Goal: Task Accomplishment & Management: Complete application form

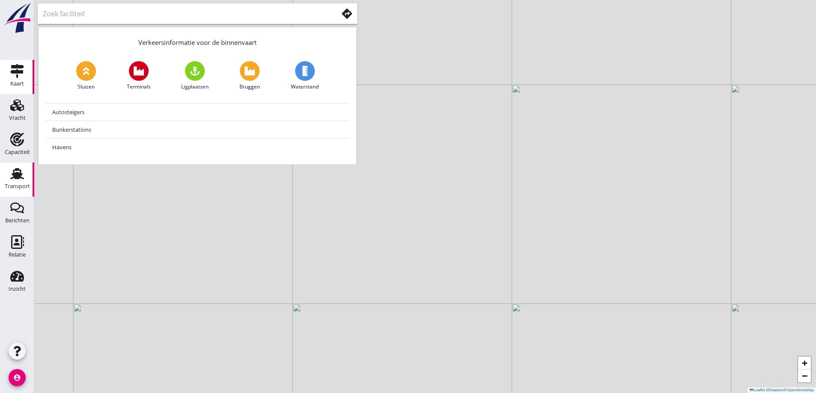
click at [13, 172] on icon "Transport" at bounding box center [17, 174] width 14 height 14
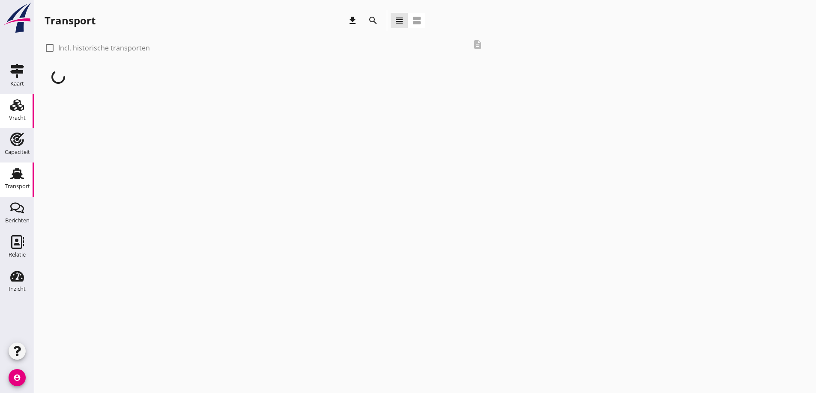
click at [20, 106] on icon "Vracht" at bounding box center [17, 105] width 14 height 14
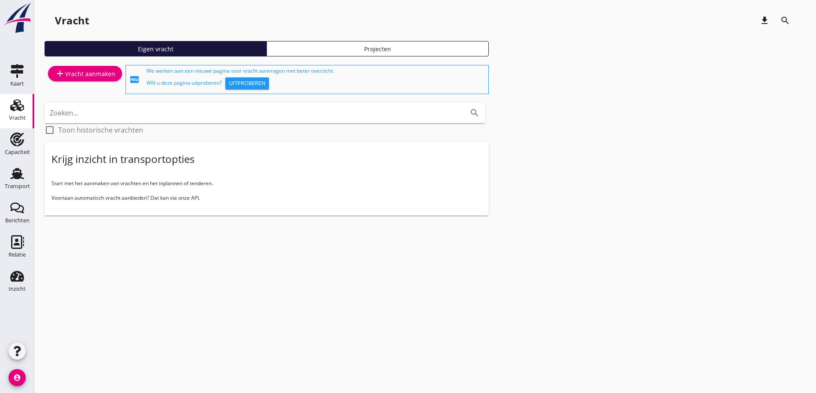
click at [91, 76] on div "add Vracht aanmaken" at bounding box center [85, 73] width 60 height 10
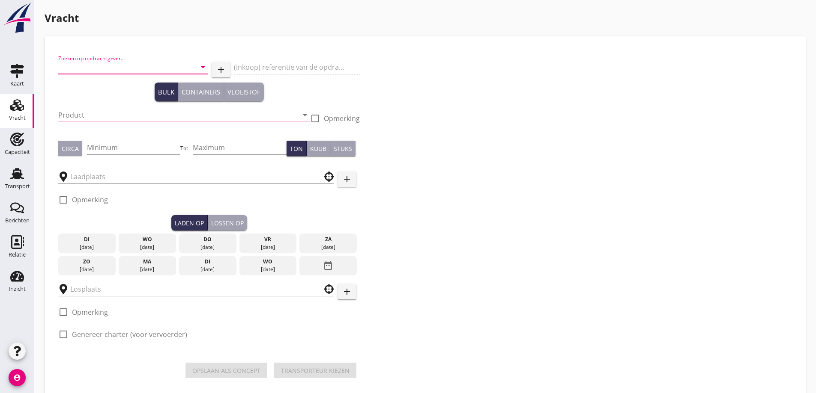
click at [94, 60] on input "Zoeken op opdrachtgever..." at bounding box center [121, 67] width 126 height 14
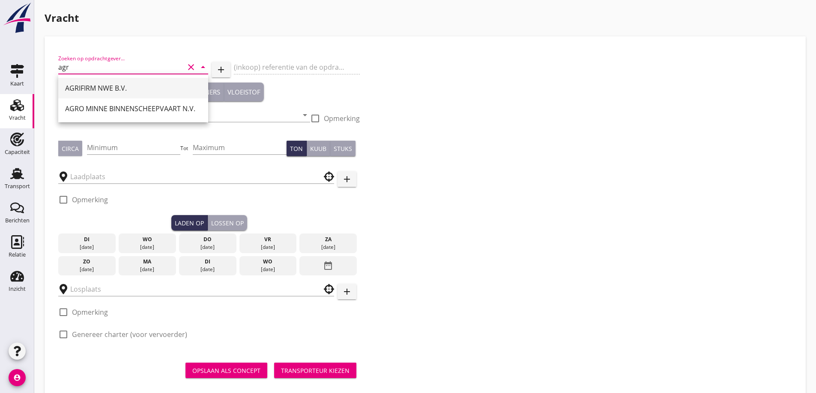
click at [101, 78] on div "AGRIFIRM NWE B.V. AGRO MINNE BINNENSCHEEPVAART N.V." at bounding box center [133, 98] width 150 height 48
click at [101, 83] on div "AGRIFIRM NWE B.V." at bounding box center [133, 88] width 136 height 10
type input "AGRIFIRM NWE B.V."
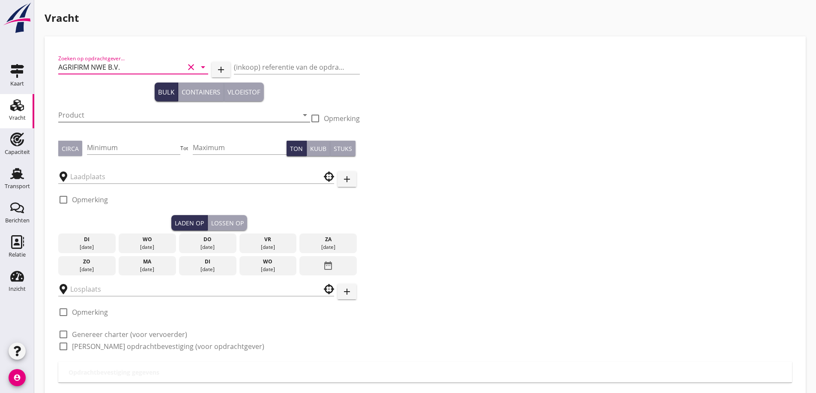
click at [103, 111] on input "Product" at bounding box center [178, 115] width 240 height 14
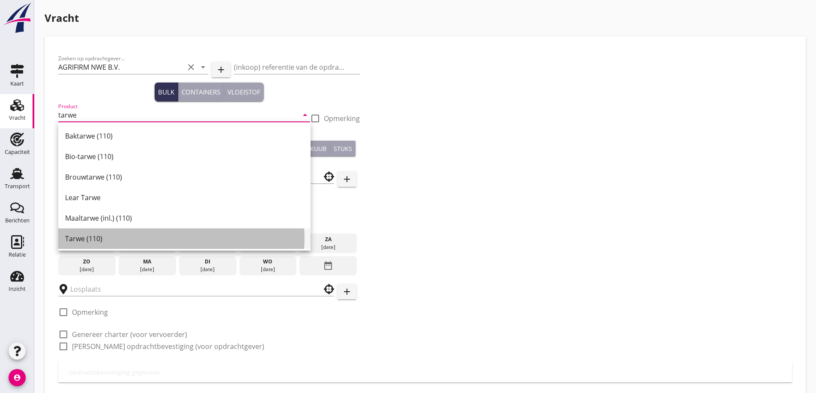
click at [99, 241] on div "Tarwe (110)" at bounding box center [184, 239] width 238 height 10
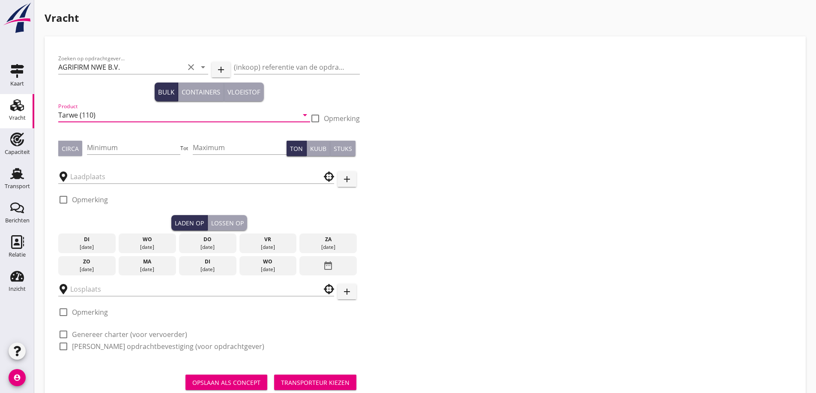
type input "Tarwe (110)"
drag, startPoint x: 72, startPoint y: 150, endPoint x: 89, endPoint y: 149, distance: 17.2
click at [71, 151] on div "Circa" at bounding box center [70, 148] width 17 height 9
click at [134, 145] on input "Minimum" at bounding box center [134, 148] width 94 height 14
type input "550"
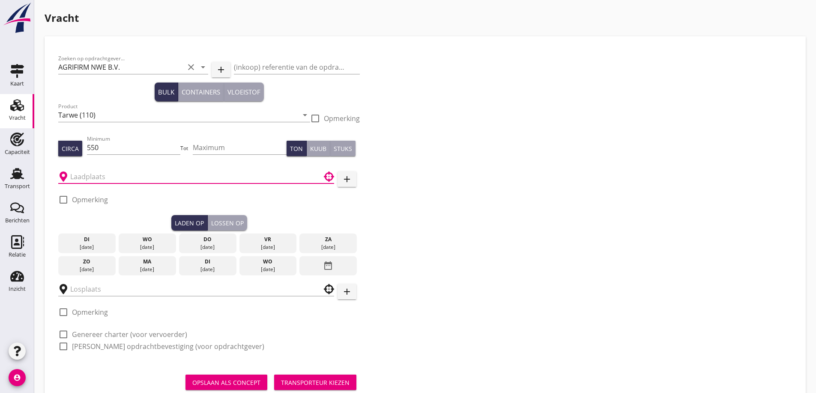
click at [209, 176] on input "text" at bounding box center [190, 177] width 240 height 14
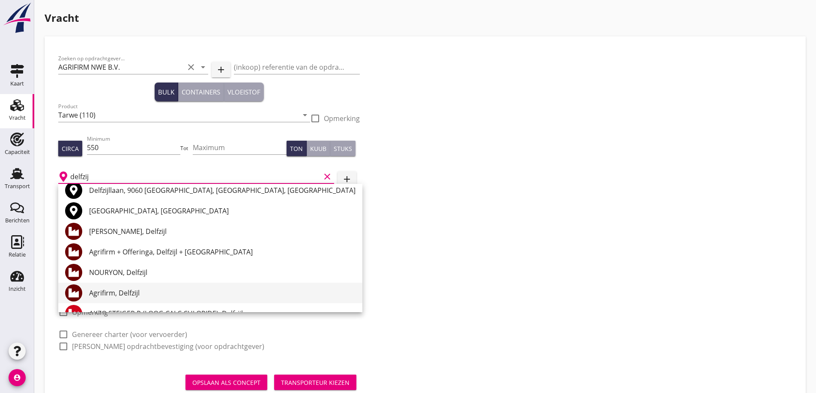
scroll to position [43, 0]
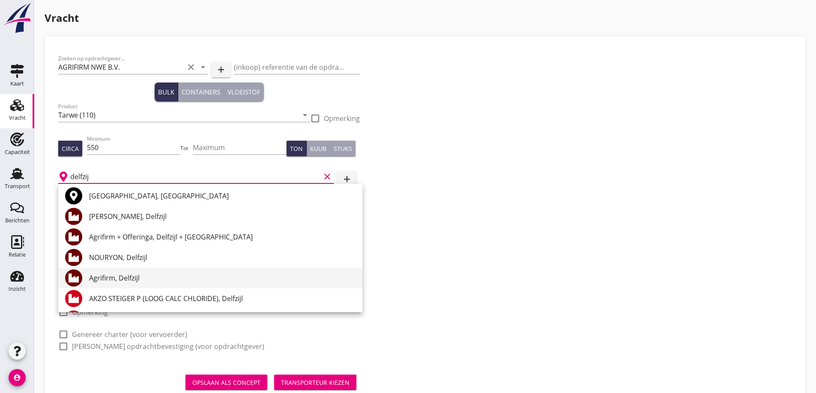
click at [146, 282] on div "Agrifirm, Delfzijl" at bounding box center [222, 278] width 266 height 10
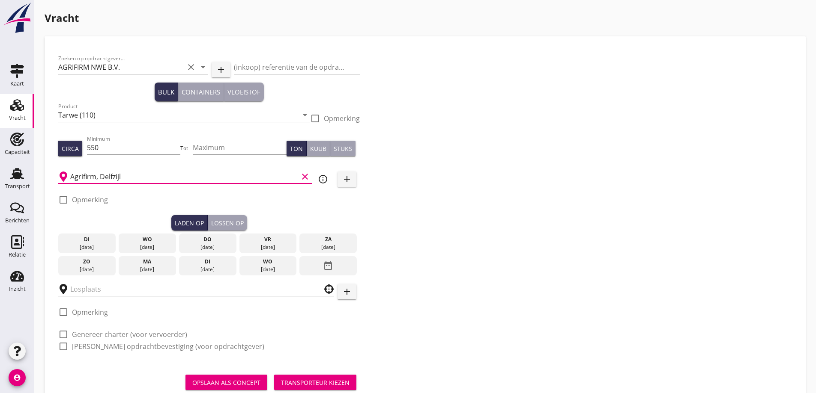
type input "Agrifirm, Delfzijl"
click at [268, 239] on div "vr" at bounding box center [267, 240] width 53 height 8
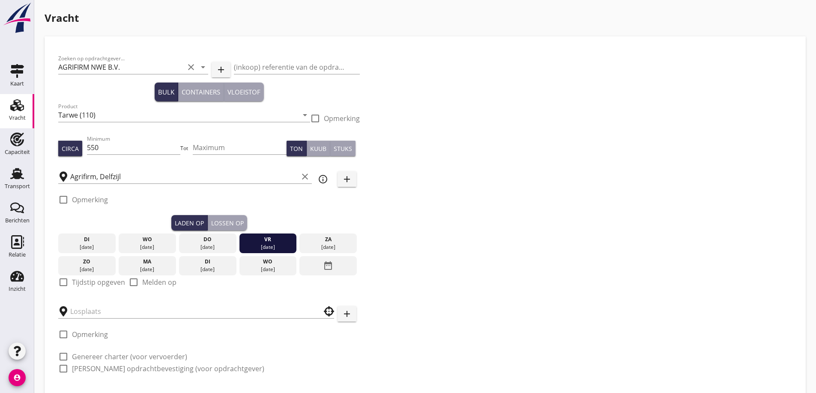
click at [100, 287] on div "check_box_outline_blank Tijdstip opgeven" at bounding box center [91, 282] width 67 height 10
click at [100, 284] on label "Tijdstip opgeven" at bounding box center [98, 282] width 53 height 9
checkbox input "true"
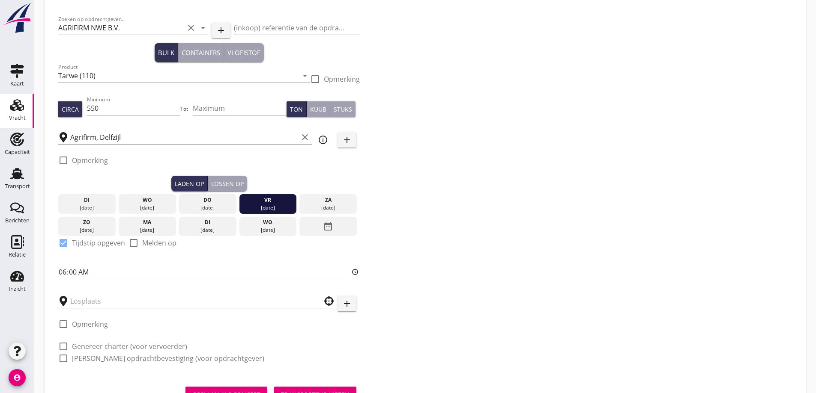
scroll to position [78, 0]
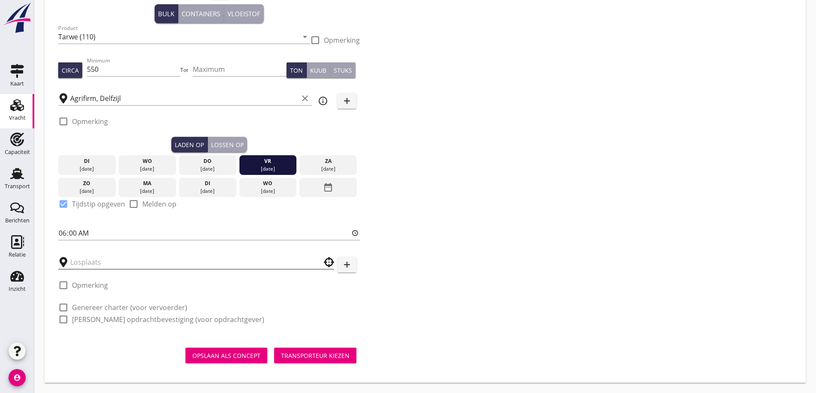
click at [86, 260] on input "text" at bounding box center [190, 263] width 240 height 14
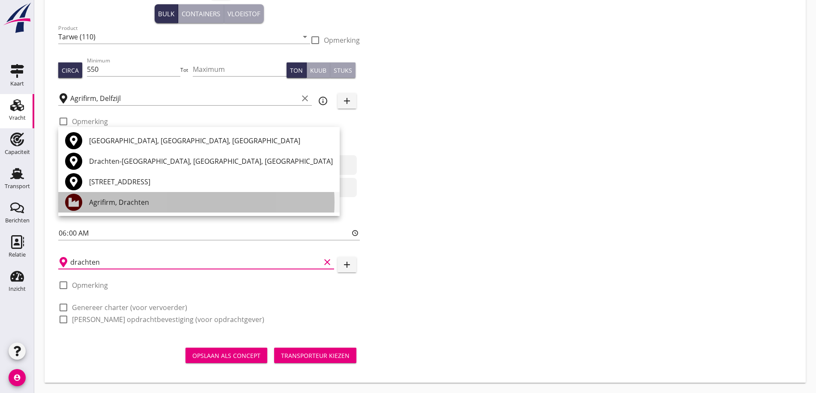
click at [148, 203] on div "Agrifirm, Drachten" at bounding box center [211, 202] width 244 height 10
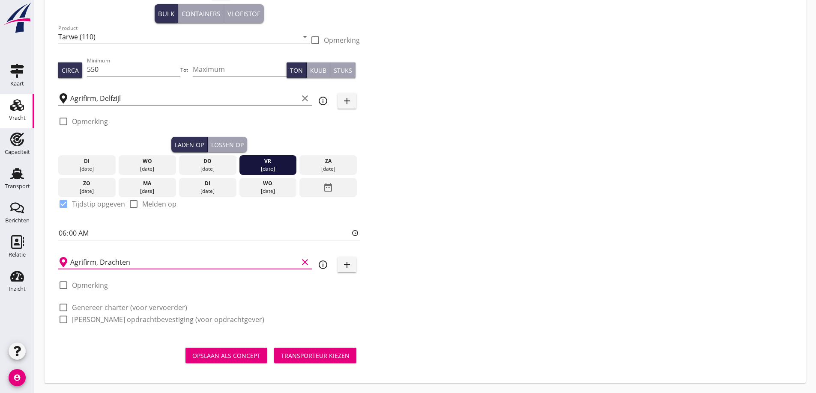
type input "Agrifirm, Drachten"
click at [106, 307] on label "Genereer charter (voor vervoerder)" at bounding box center [129, 308] width 115 height 9
checkbox input "true"
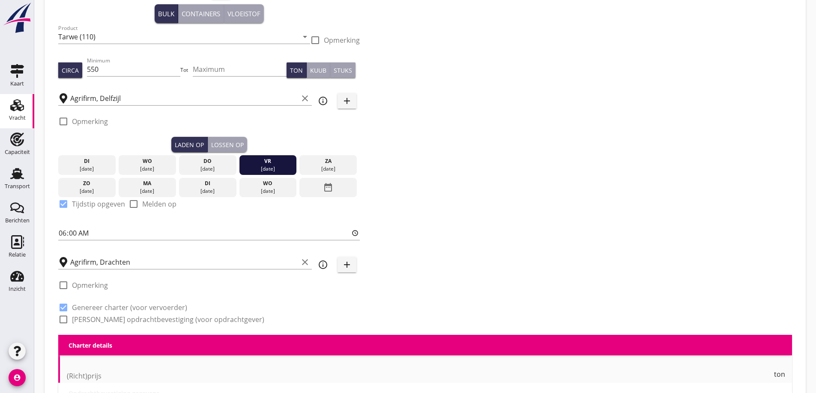
checkbox input "true"
click at [110, 326] on div "Zoeken op opdrachtgever... AGRIFIRM NWE B.V. clear arrow_drop_down add (inkoop)…" at bounding box center [209, 153] width 308 height 363
click at [109, 321] on label "[PERSON_NAME] opdrachtbevestiging (voor opdrachtgever)" at bounding box center [168, 320] width 192 height 9
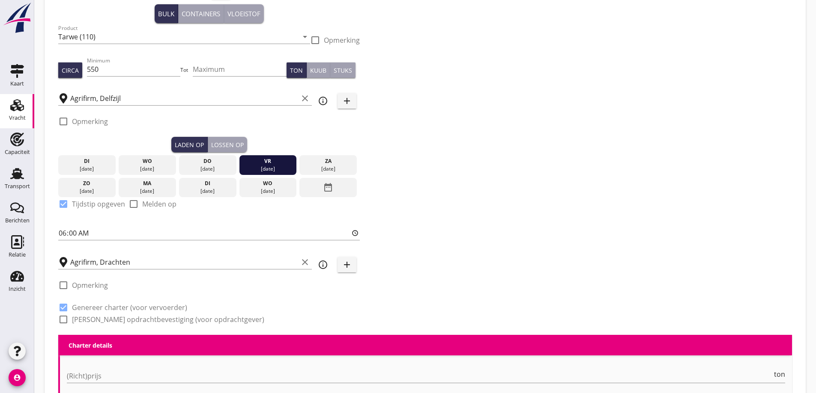
checkbox input "true"
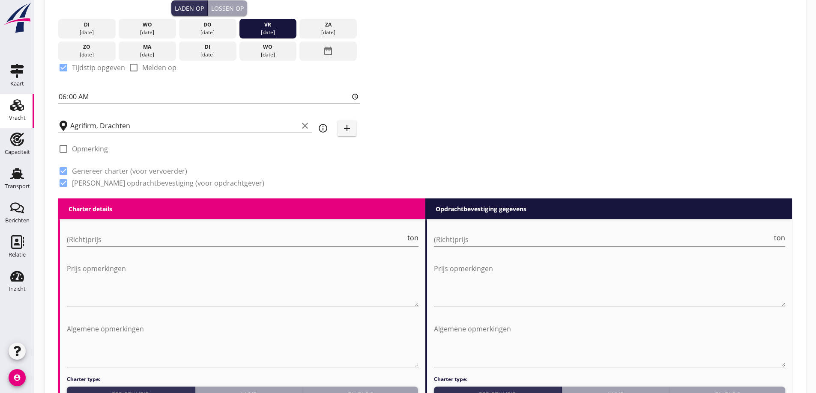
scroll to position [292, 0]
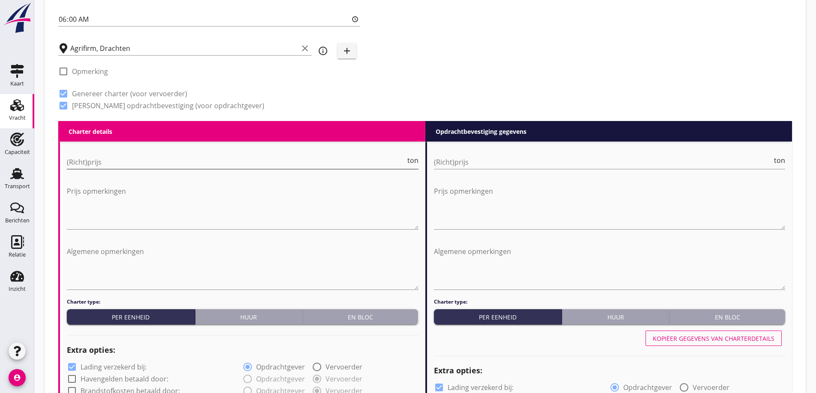
click at [166, 164] on input "(Richt)prijs" at bounding box center [236, 162] width 339 height 14
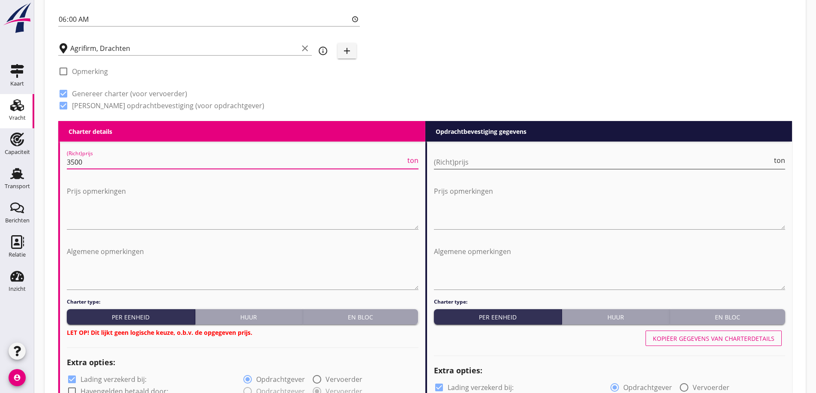
type input "3500"
click at [684, 159] on input "(Richt)prijs" at bounding box center [603, 162] width 339 height 14
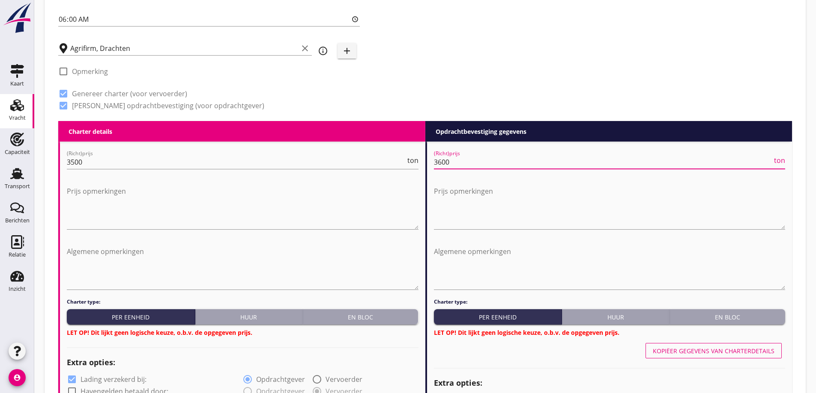
type input "3600"
click at [372, 313] on div "En bloc" at bounding box center [360, 317] width 109 height 9
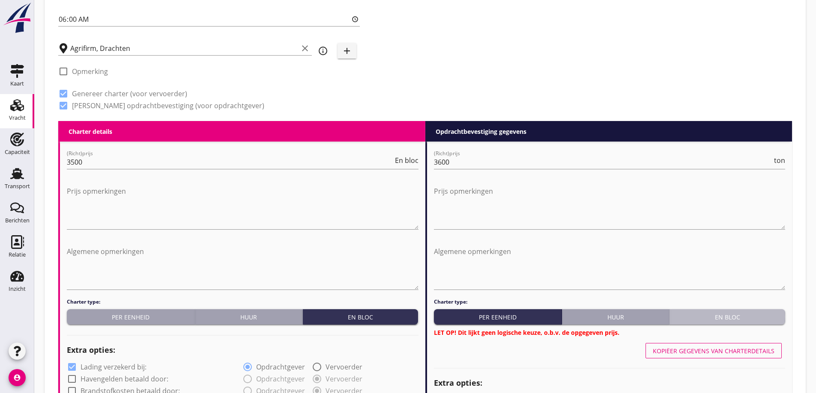
click at [702, 316] on div "En bloc" at bounding box center [727, 317] width 109 height 9
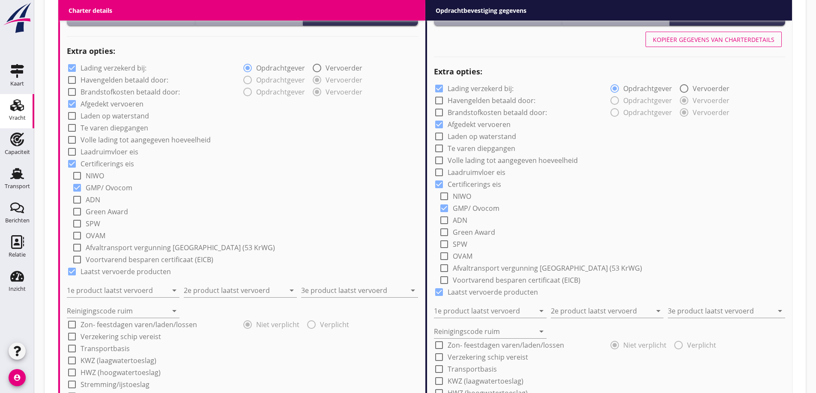
scroll to position [592, 0]
click at [135, 294] on input "1e product laatst vervoerd" at bounding box center [117, 290] width 101 height 14
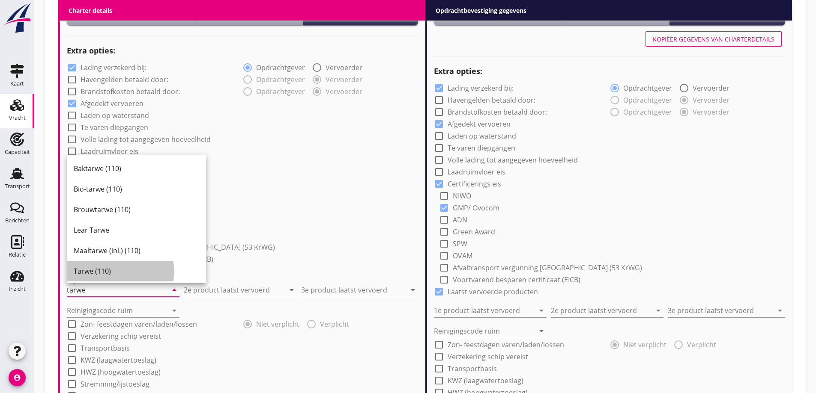
drag, startPoint x: 123, startPoint y: 269, endPoint x: 226, endPoint y: 275, distance: 103.3
click at [124, 269] on div "Tarwe (110)" at bounding box center [136, 271] width 125 height 10
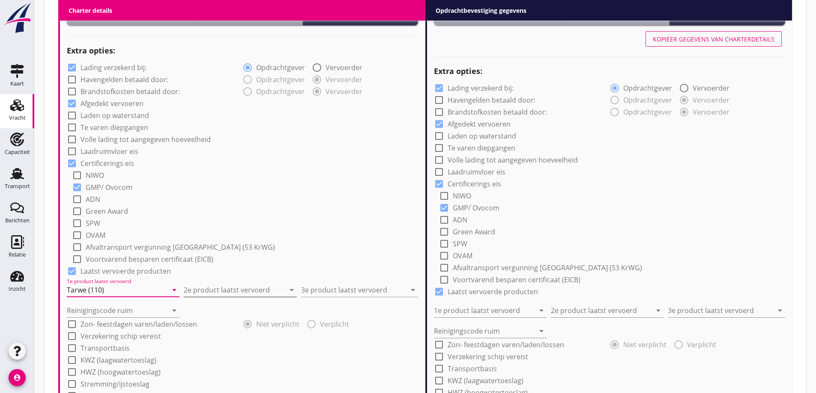
type input "Tarwe (110)"
click at [244, 295] on input "2e product laatst vervoerd" at bounding box center [234, 290] width 101 height 14
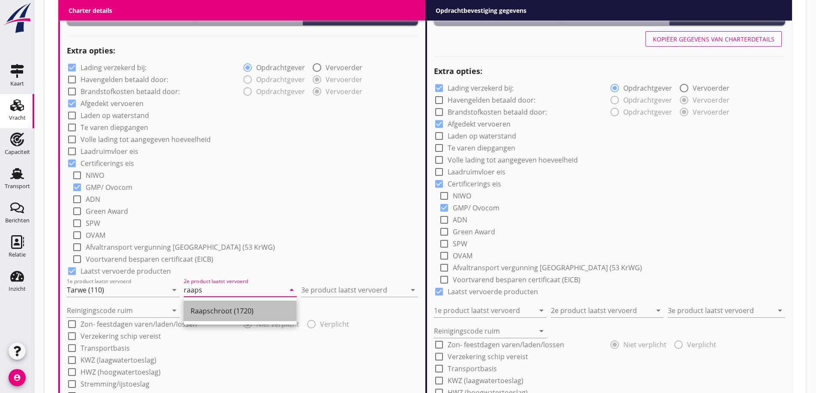
drag, startPoint x: 251, startPoint y: 310, endPoint x: 332, endPoint y: 288, distance: 83.5
click at [253, 310] on div "Raapschroot (1720)" at bounding box center [240, 311] width 99 height 10
type input "Raapschroot (1720)"
click at [336, 286] on input "3e product laatst vervoerd" at bounding box center [353, 290] width 105 height 14
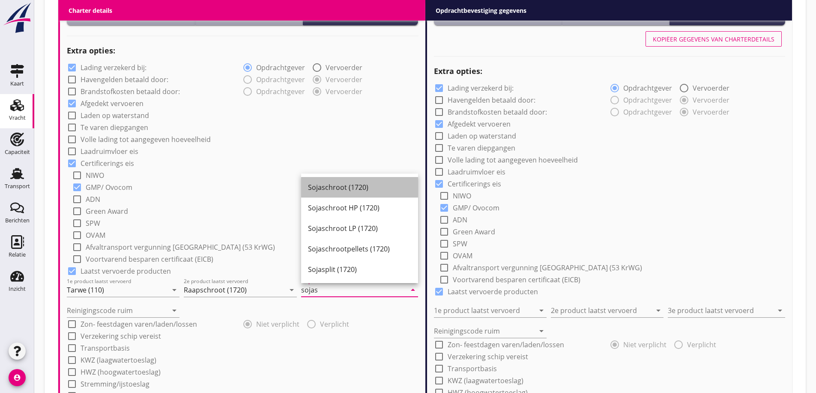
click at [354, 184] on div "Sojaschroot (1720)" at bounding box center [359, 187] width 103 height 10
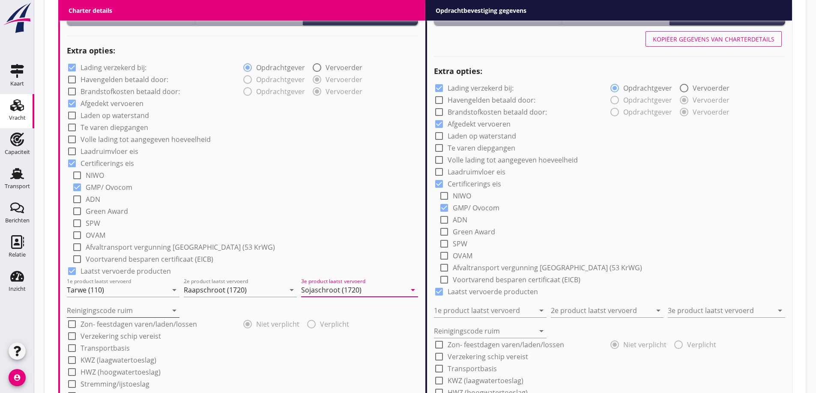
type input "Sojaschroot (1720)"
click at [105, 313] on input "Reinigingscode ruim" at bounding box center [117, 311] width 101 height 14
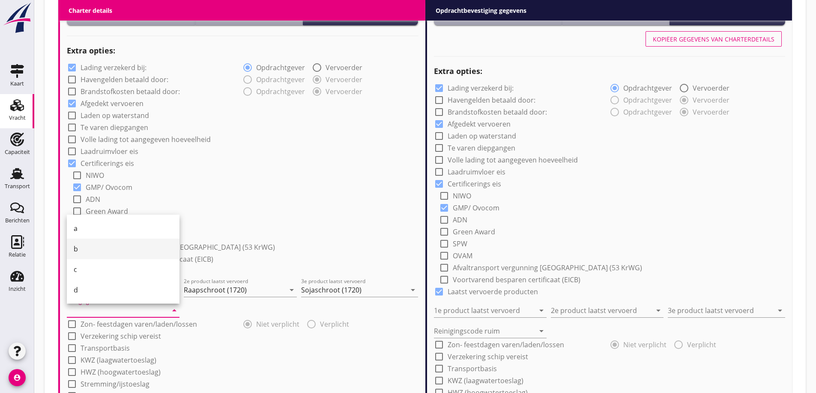
click at [93, 245] on div "b" at bounding box center [123, 249] width 99 height 10
type input "b"
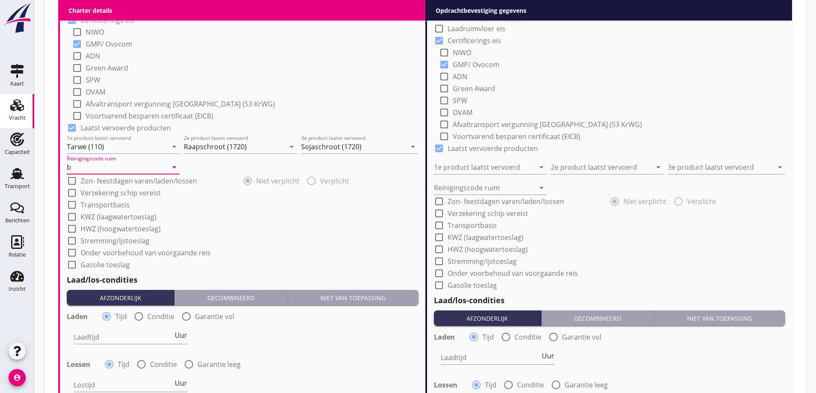
scroll to position [763, 0]
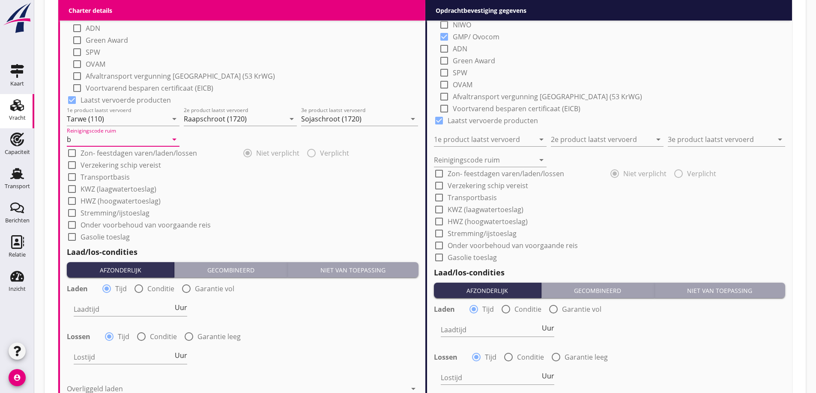
click at [163, 290] on label "Conditie" at bounding box center [160, 289] width 27 height 9
radio input "false"
radio input "true"
click at [164, 309] on div at bounding box center [153, 310] width 159 height 14
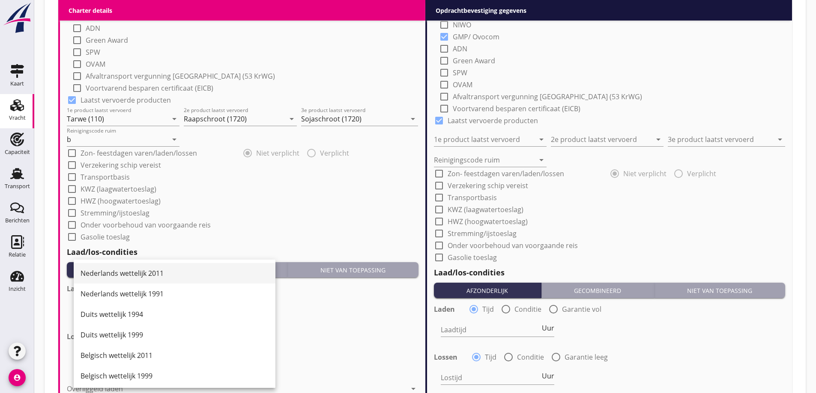
click at [147, 273] on div "Nederlands wettelijk 2011" at bounding box center [174, 273] width 188 height 10
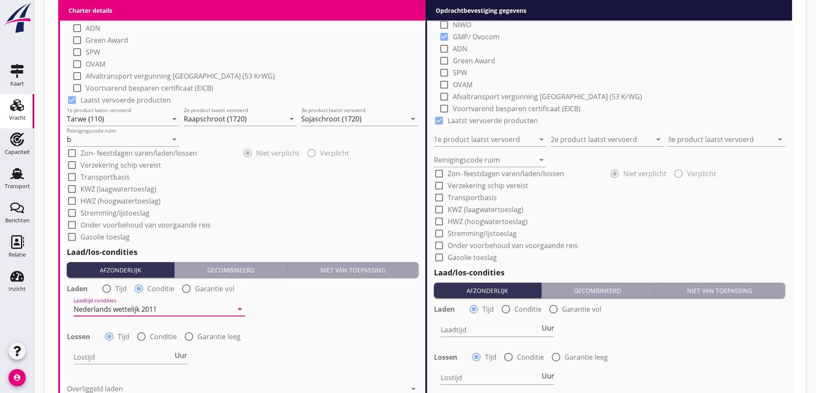
click at [145, 340] on div at bounding box center [141, 337] width 15 height 15
radio input "false"
radio input "true"
drag, startPoint x: 158, startPoint y: 358, endPoint x: 153, endPoint y: 337, distance: 21.3
click at [158, 357] on div at bounding box center [153, 358] width 159 height 14
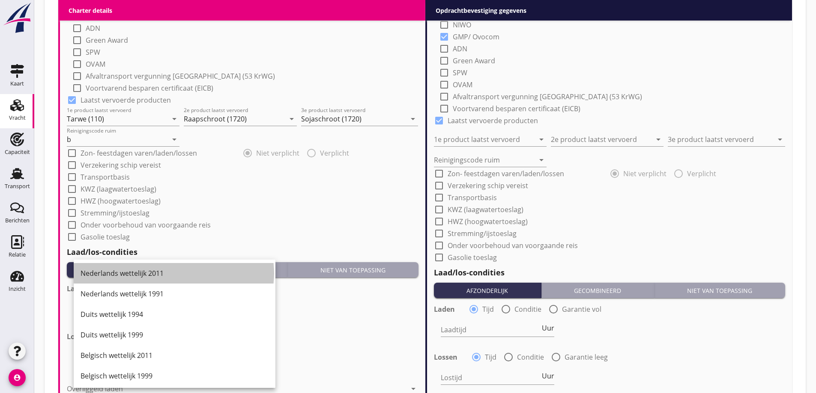
drag, startPoint x: 163, startPoint y: 267, endPoint x: 174, endPoint y: 295, distance: 30.4
click at [163, 268] on div "Nederlands wettelijk 2011" at bounding box center [174, 273] width 188 height 21
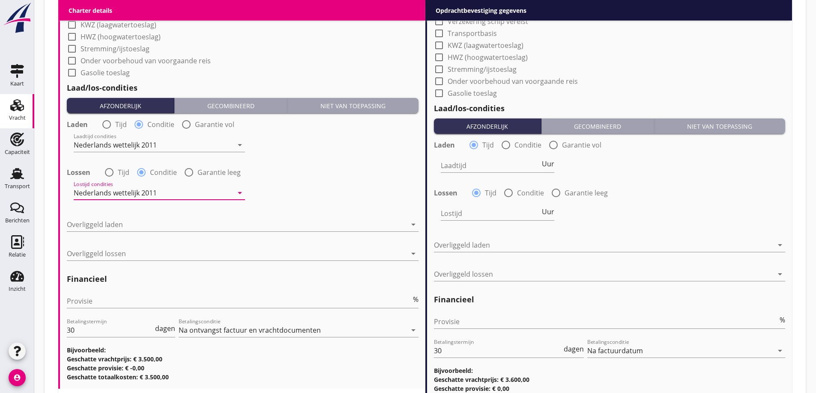
scroll to position [935, 0]
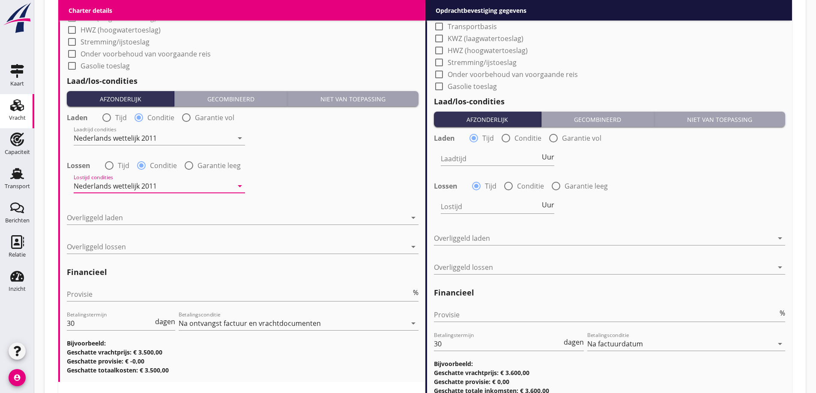
drag, startPoint x: 156, startPoint y: 217, endPoint x: 157, endPoint y: 221, distance: 4.7
click at [156, 217] on div at bounding box center [236, 218] width 339 height 14
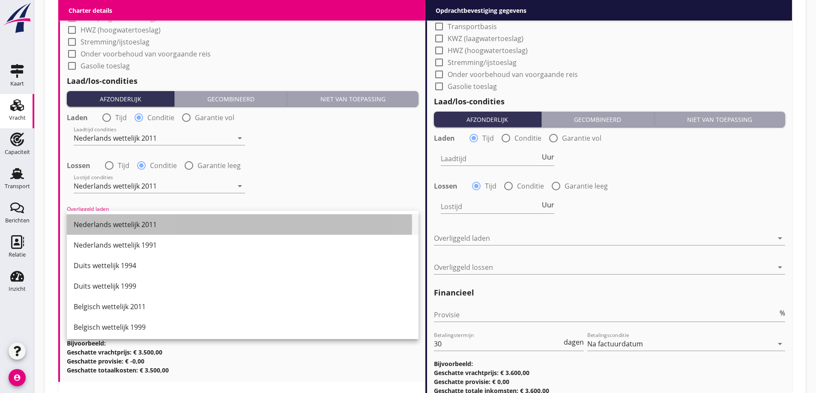
click at [153, 228] on div "Nederlands wettelijk 2011" at bounding box center [243, 225] width 338 height 10
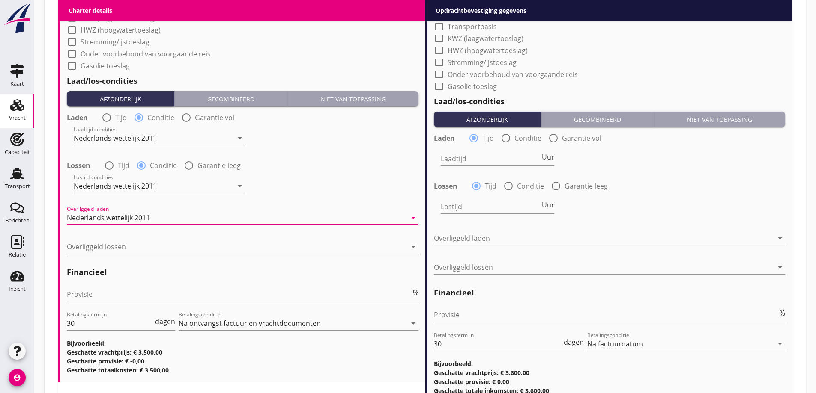
click at [152, 247] on div at bounding box center [236, 247] width 339 height 14
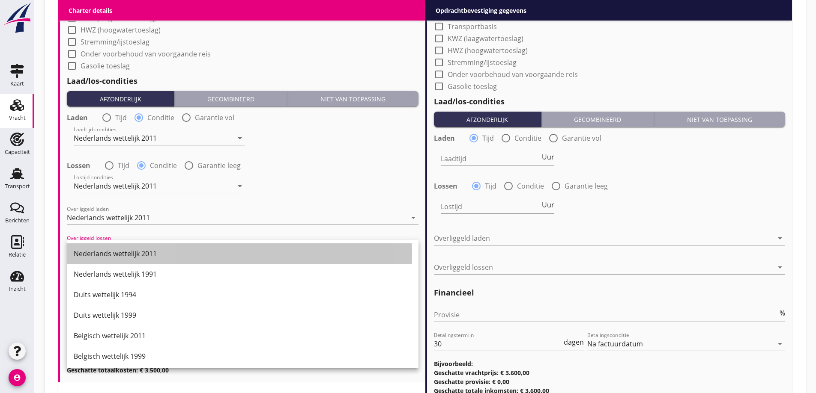
drag, startPoint x: 153, startPoint y: 253, endPoint x: 182, endPoint y: 278, distance: 38.0
click at [153, 255] on div "Nederlands wettelijk 2011" at bounding box center [243, 254] width 338 height 10
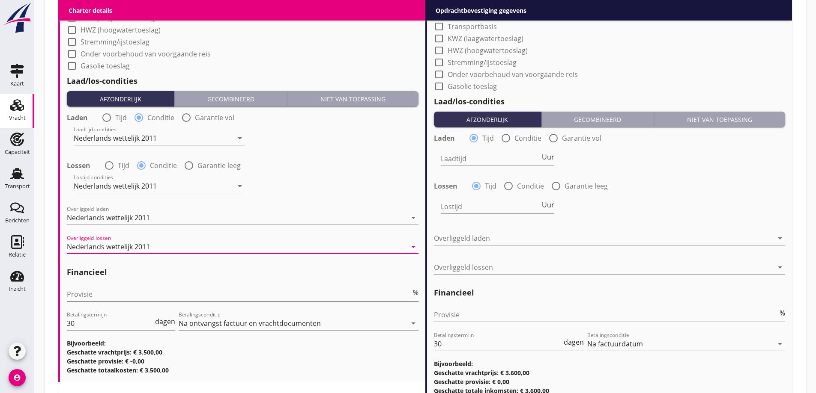
click at [137, 301] on div "Provisie %" at bounding box center [242, 295] width 351 height 14
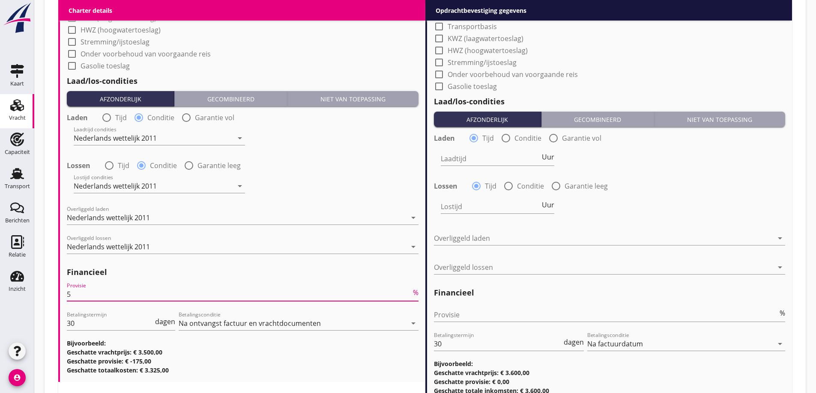
type input "5"
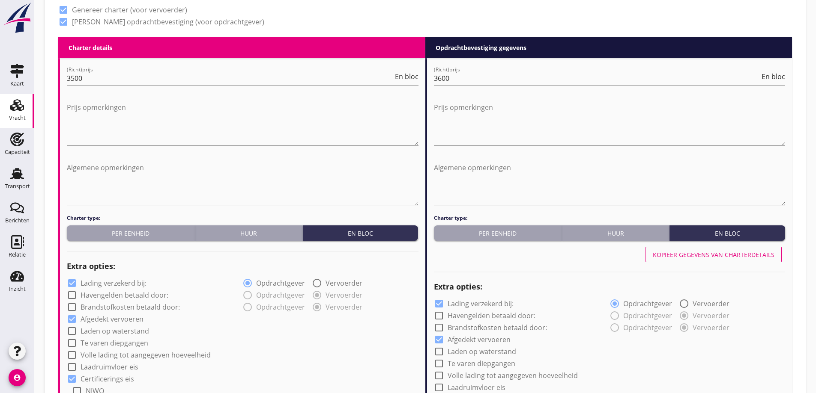
scroll to position [292, 0]
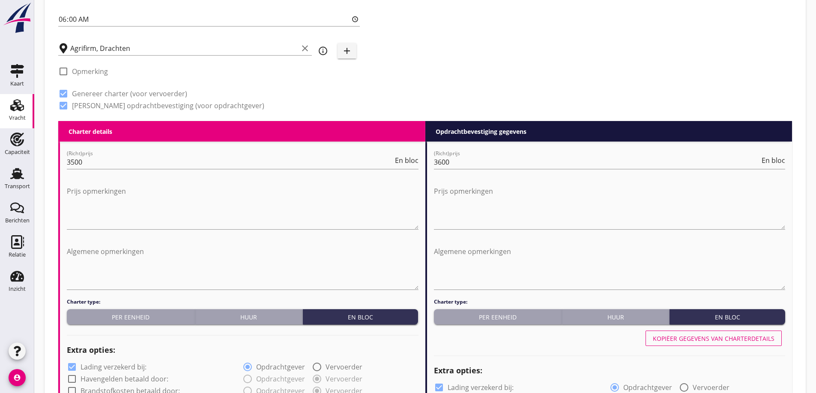
click at [677, 340] on div "Kopiëer gegevens van charterdetails" at bounding box center [713, 338] width 122 height 9
type input "Tarwe (110)"
type input "Raapschroot (1720)"
type input "Sojaschroot (1720)"
type input "b"
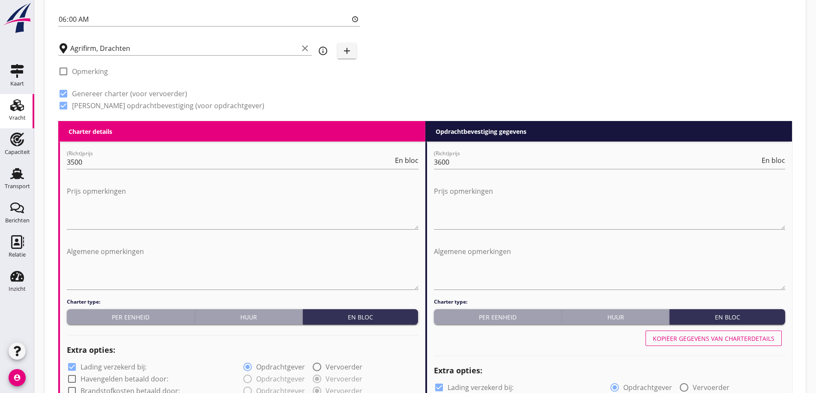
radio input "false"
radio input "true"
radio input "false"
radio input "true"
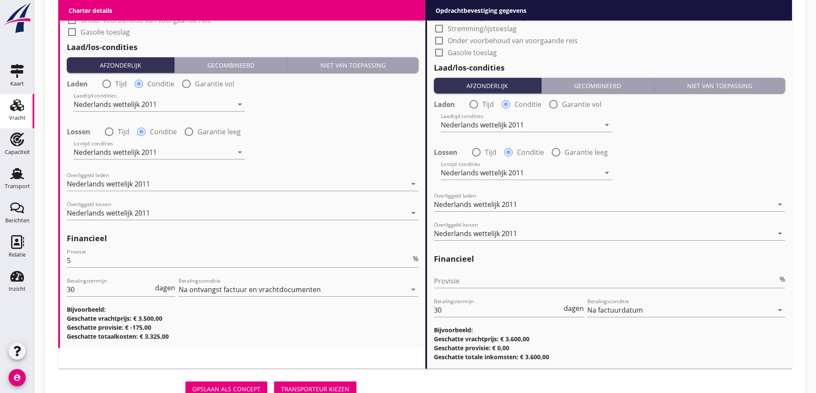
scroll to position [1002, 0]
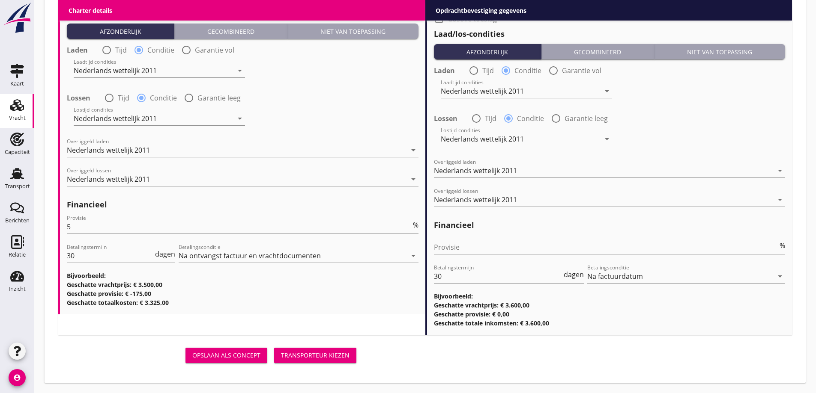
click at [329, 355] on div "Transporteur kiezen" at bounding box center [315, 355] width 68 height 9
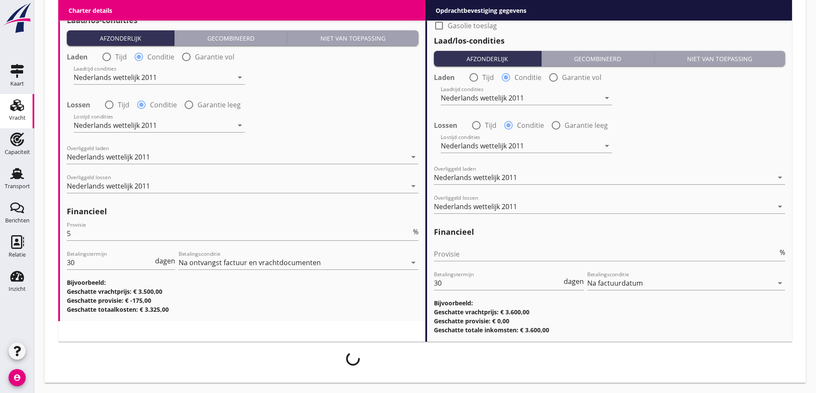
scroll to position [995, 0]
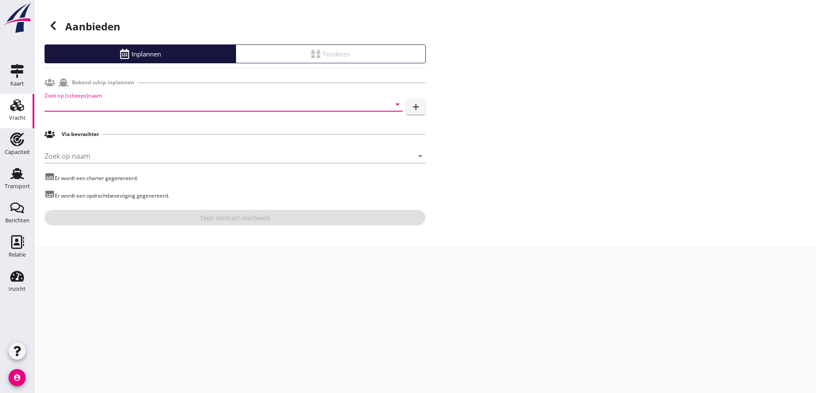
click at [134, 104] on input "Zoek op (scheeps)naam" at bounding box center [212, 105] width 334 height 14
click at [120, 121] on div "APRIL" at bounding box center [235, 121] width 320 height 10
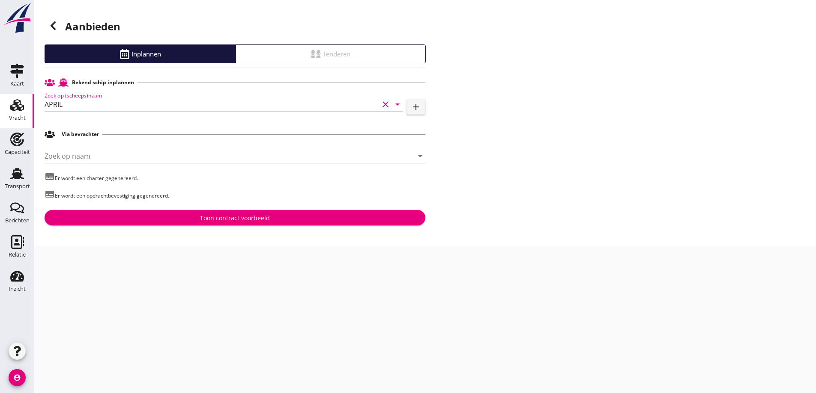
type input "APRIL"
click at [195, 217] on div "Toon contract voorbeeld" at bounding box center [234, 218] width 367 height 9
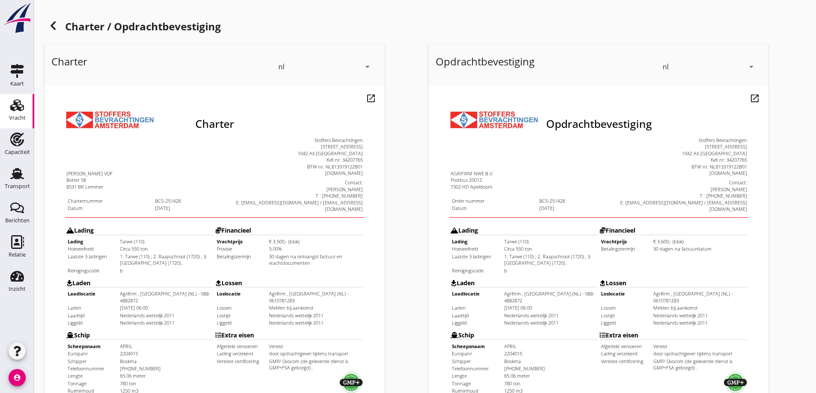
scroll to position [241, 0]
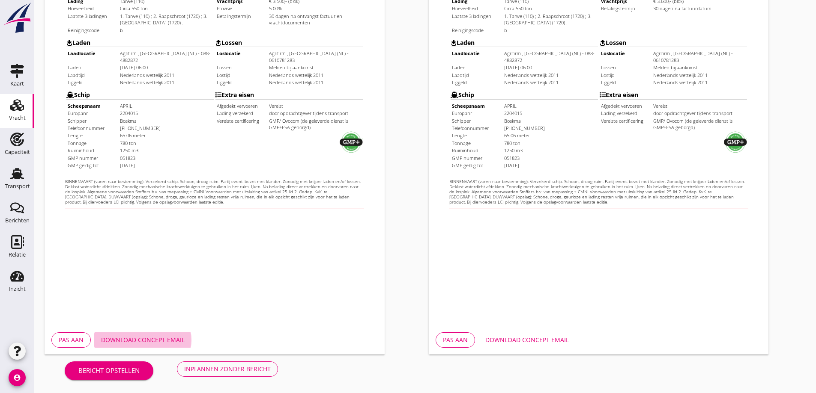
click at [161, 343] on div "Download concept email" at bounding box center [142, 340] width 83 height 9
click at [773, 97] on div "Opdrachtbevestiging nl arrow_drop_down open_in_new Pas aan Download concept ema…" at bounding box center [617, 80] width 384 height 558
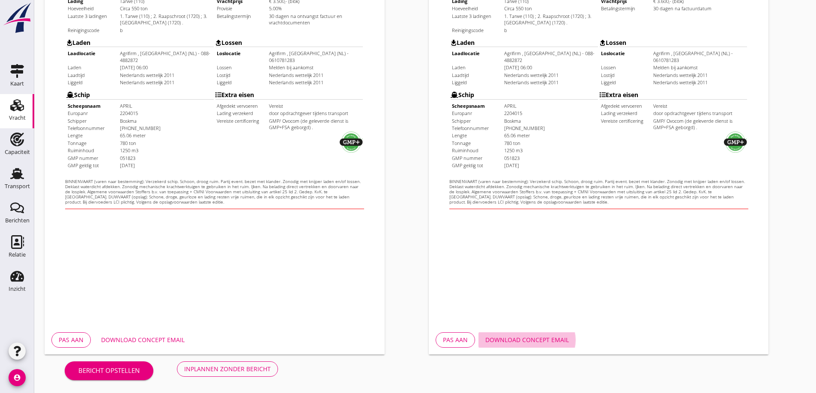
click at [522, 338] on div "Download concept email" at bounding box center [526, 340] width 83 height 9
click at [223, 376] on button "Inplannen zonder bericht" at bounding box center [227, 369] width 101 height 15
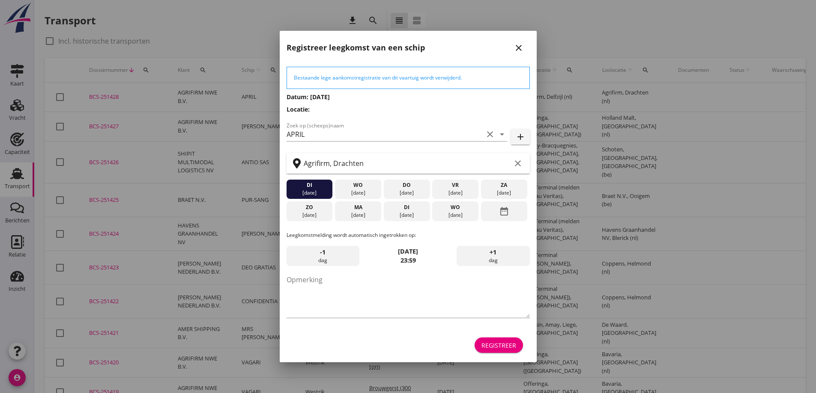
drag, startPoint x: 222, startPoint y: 374, endPoint x: 462, endPoint y: 231, distance: 279.5
click at [462, 232] on p "Leegkomstmelding wordt automatisch ingetrokken op:" at bounding box center [407, 236] width 243 height 8
click at [397, 214] on div "[DATE]" at bounding box center [406, 215] width 42 height 8
click at [368, 286] on textarea "Opmerking" at bounding box center [407, 295] width 243 height 45
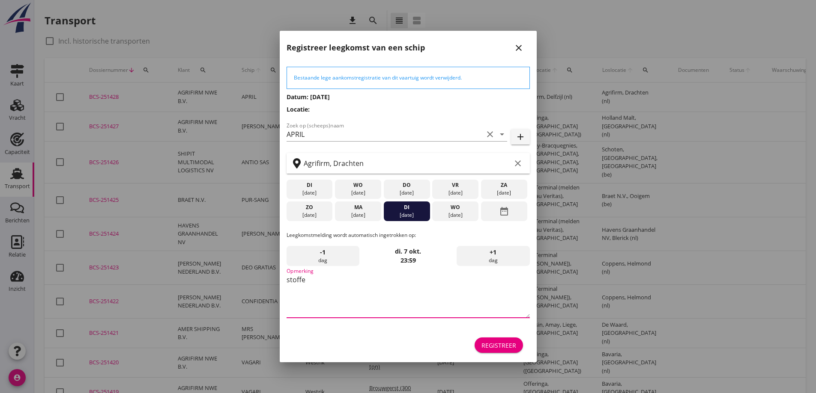
click at [367, 222] on form "Bestaande lege aankomstregistratie van dit vaartuig wordt verwijderd. Datum: [D…" at bounding box center [407, 211] width 243 height 289
click at [363, 214] on div "[DATE]" at bounding box center [358, 215] width 42 height 8
drag, startPoint x: 325, startPoint y: 290, endPoint x: 256, endPoint y: 292, distance: 68.9
click at [256, 292] on div "Deel track en trace Vracht details Vracht aanpassen Schip wijzigen Vracht kopie…" at bounding box center [408, 373] width 816 height 747
type textarea "STOFFERS"
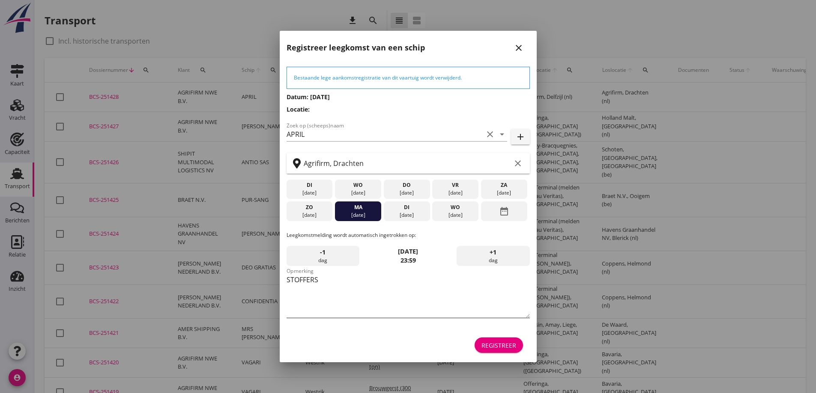
drag, startPoint x: 256, startPoint y: 292, endPoint x: 401, endPoint y: 287, distance: 144.3
click at [311, 302] on div "Deel track en trace Vracht details Vracht aanpassen Schip wijzigen Vracht kopie…" at bounding box center [408, 373] width 816 height 747
click at [494, 347] on div "Registreer" at bounding box center [498, 345] width 35 height 9
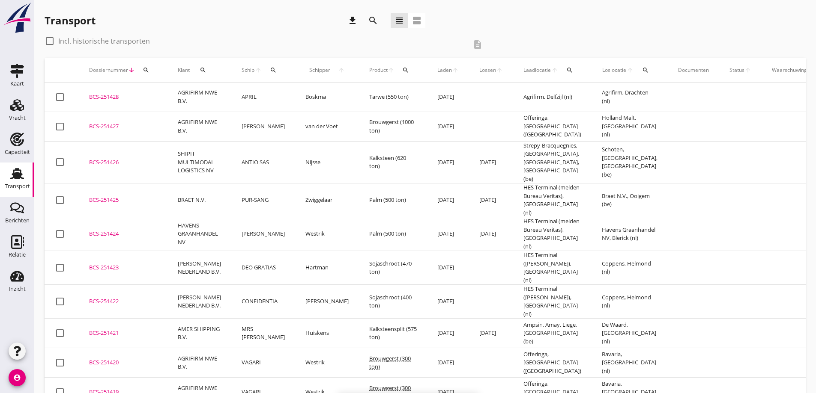
click at [108, 95] on div "BCS-251428" at bounding box center [123, 97] width 68 height 9
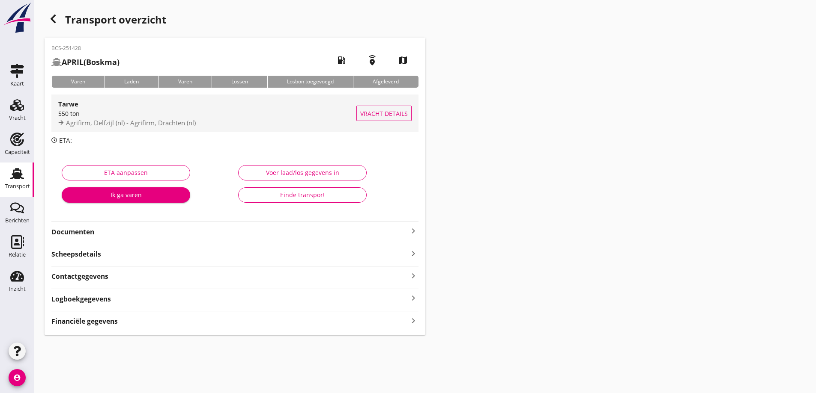
click at [366, 114] on span "Vracht details" at bounding box center [384, 113] width 48 height 9
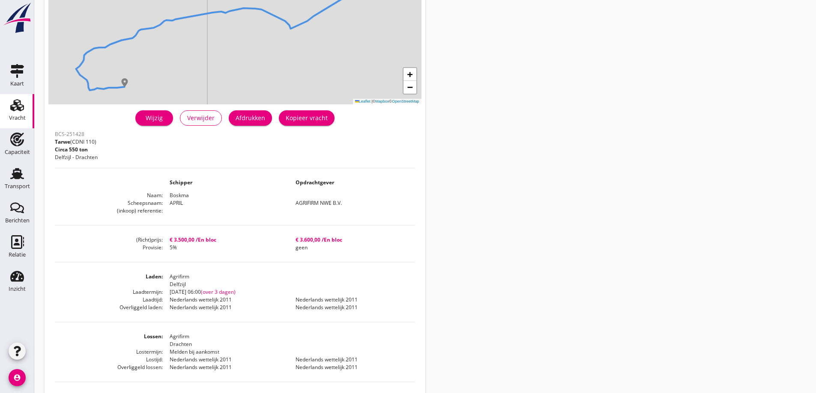
scroll to position [128, 0]
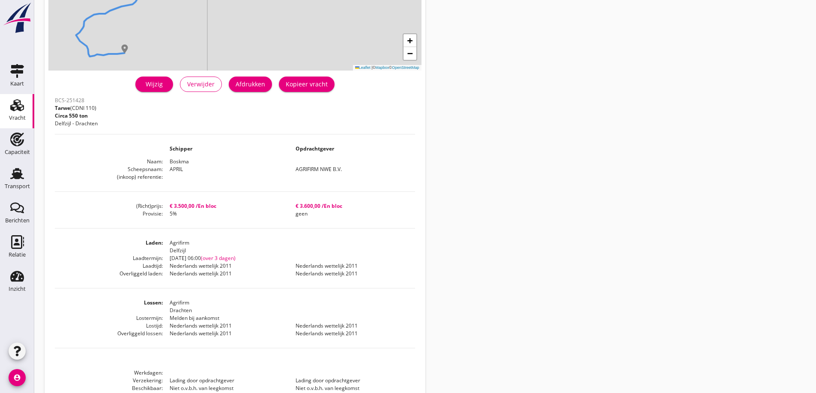
click at [259, 86] on div "Afdrukken" at bounding box center [250, 84] width 30 height 9
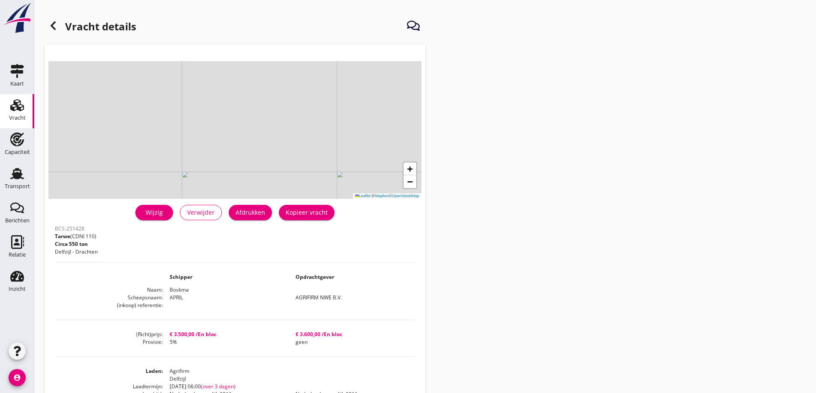
click at [258, 221] on div "Wijzig Verwijder Afdrukken Kopieer vracht" at bounding box center [235, 212] width 360 height 21
click at [253, 213] on div "Afdrukken" at bounding box center [250, 212] width 30 height 9
click at [543, 209] on div "Vracht details + − Leaflet | © Mapbox © OpenStreetMap warning Het transport hee…" at bounding box center [424, 300] width 781 height 601
click at [522, 33] on div "Vracht details + − Leaflet | © Mapbox © OpenStreetMap warning Het transport hee…" at bounding box center [424, 300] width 781 height 601
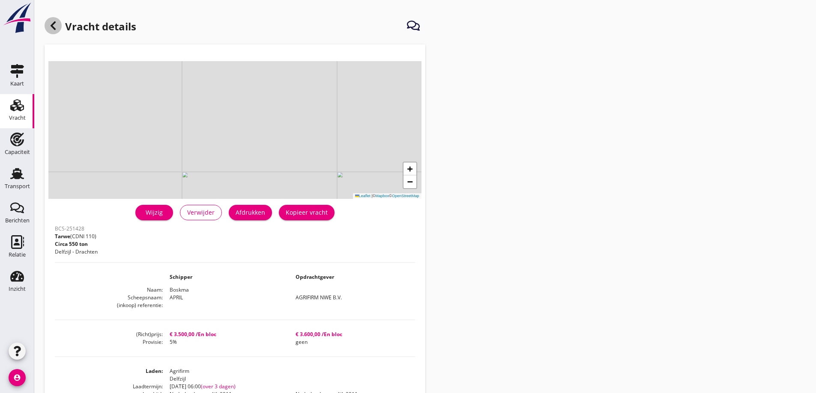
click at [51, 22] on icon at bounding box center [53, 26] width 10 height 10
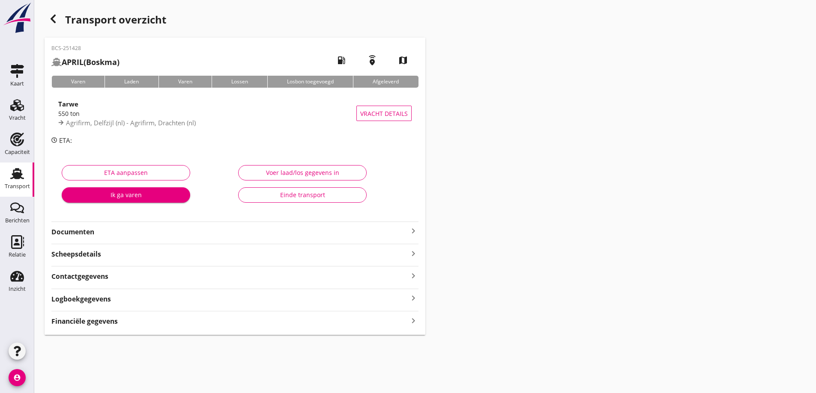
click at [152, 320] on div "Financiële gegevens keyboard_arrow_right" at bounding box center [234, 321] width 367 height 12
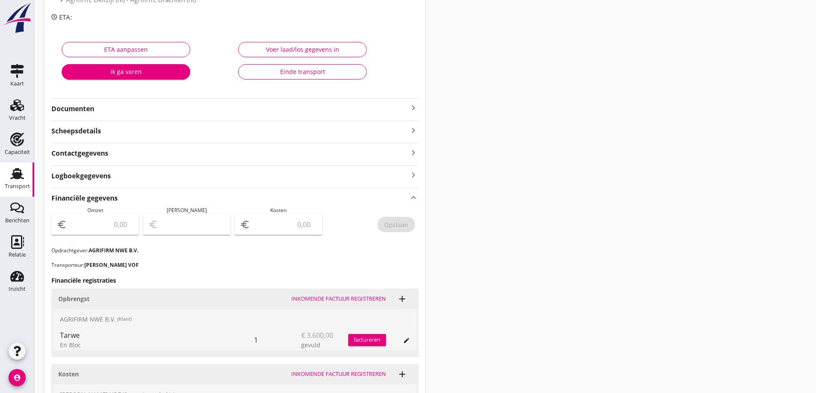
scroll to position [128, 0]
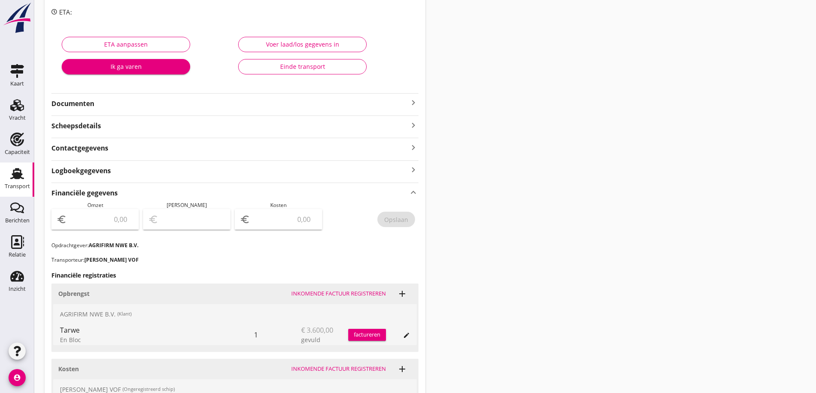
click at [117, 223] on input "number" at bounding box center [100, 220] width 65 height 14
type input "3600"
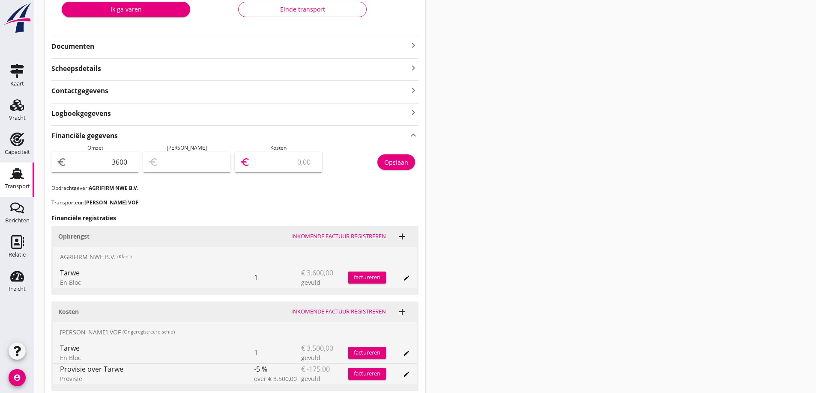
scroll to position [169, 0]
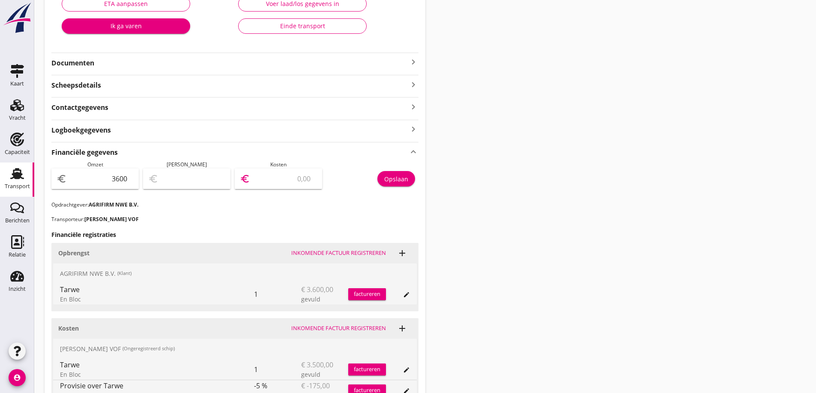
type input "3597.00"
type input "3"
type input "3567.00"
type input "33"
type input "3268.00"
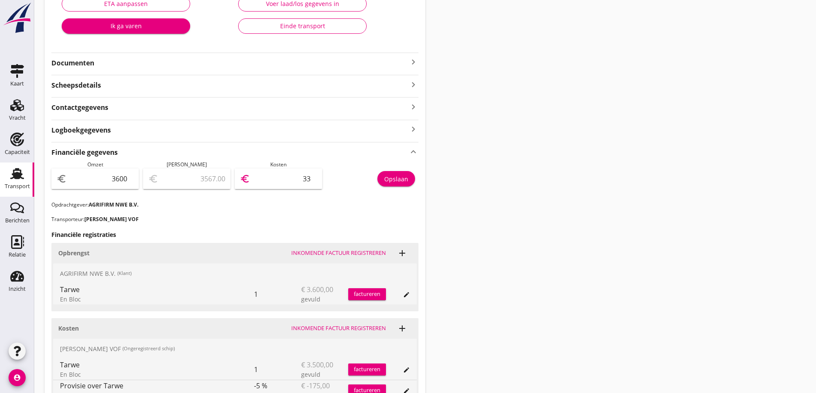
type input "332"
type input "275.00"
type input "3325"
click at [238, 214] on div "Financiële gegevens keyboard_arrow_up Omzet euro 3600 Marge euro 275.00 Kosten …" at bounding box center [234, 290] width 367 height 297
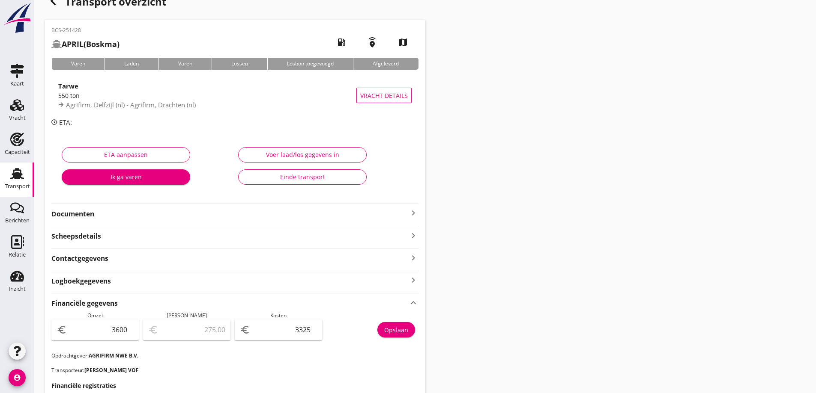
scroll to position [0, 0]
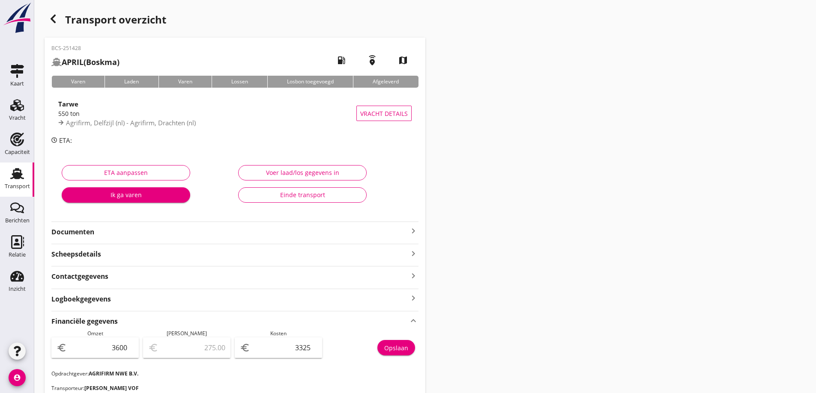
click at [197, 233] on strong "Documenten" at bounding box center [229, 232] width 357 height 10
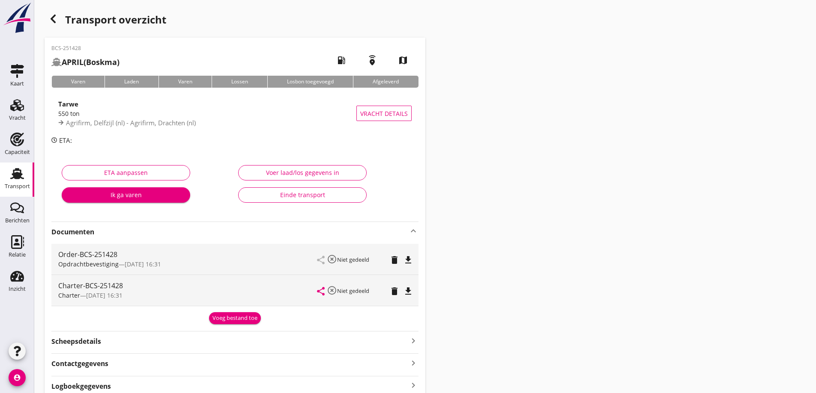
click at [404, 295] on icon "file_download" at bounding box center [408, 291] width 10 height 10
click at [247, 321] on div "Voeg bestand toe" at bounding box center [234, 318] width 45 height 9
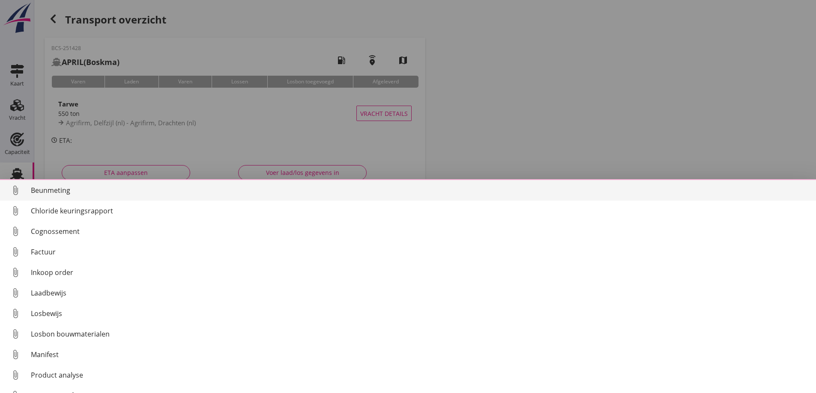
click at [72, 228] on div "Cognossement" at bounding box center [420, 231] width 778 height 10
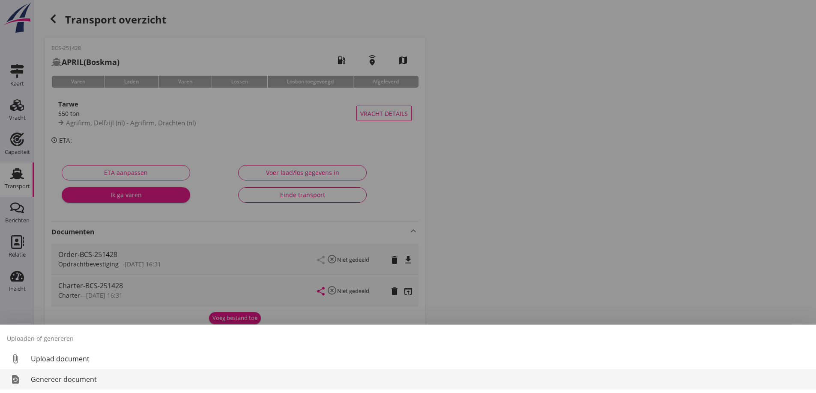
click at [77, 377] on div "Genereer document" at bounding box center [420, 380] width 778 height 10
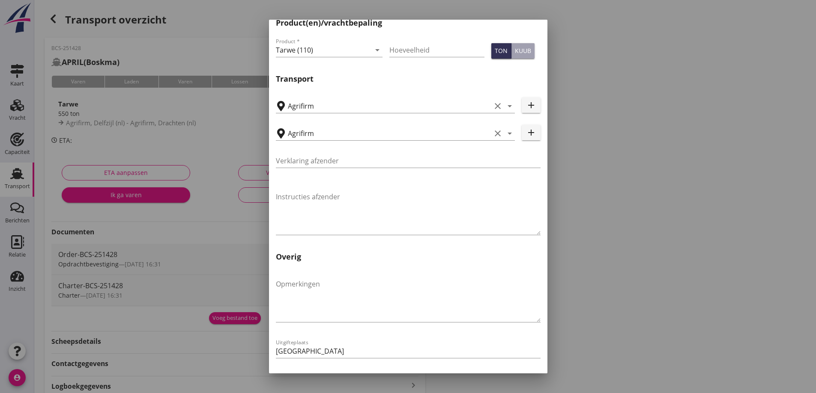
scroll to position [256, 0]
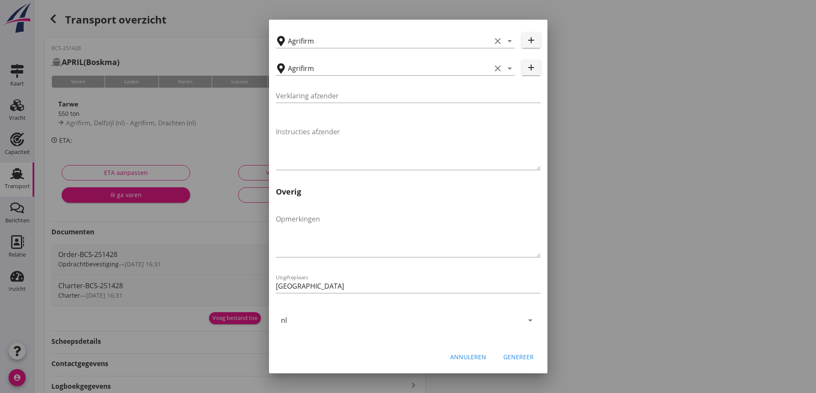
click at [508, 355] on div "Genereer" at bounding box center [518, 357] width 30 height 9
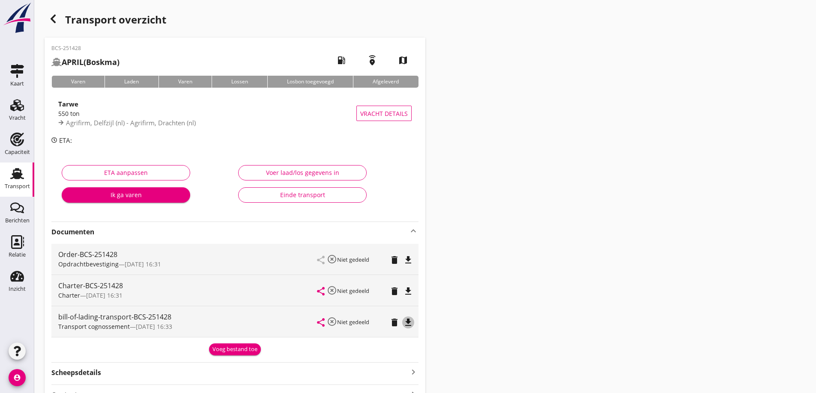
click at [410, 324] on icon "file_download" at bounding box center [408, 323] width 10 height 10
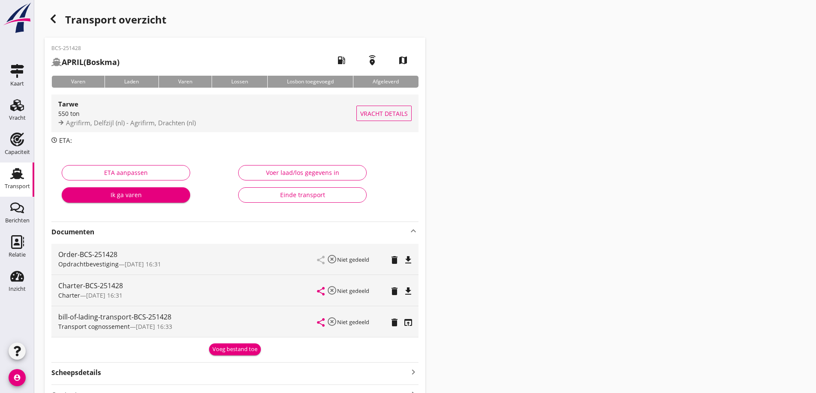
click at [378, 116] on span "Vracht details" at bounding box center [384, 113] width 48 height 9
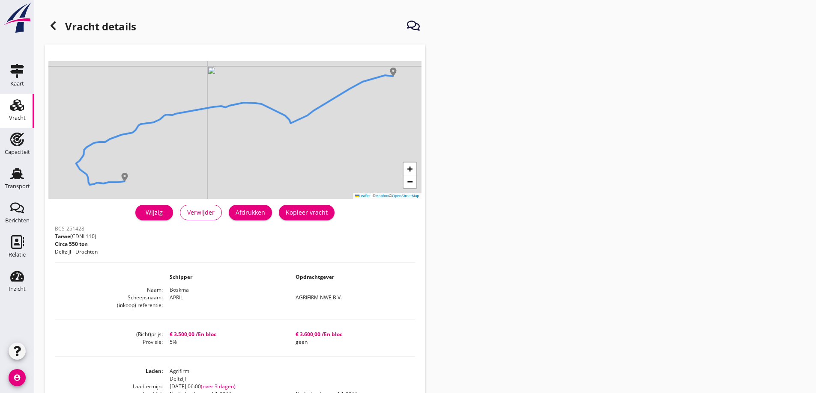
click at [256, 213] on div "Afdrukken" at bounding box center [250, 212] width 30 height 9
